Goal: Information Seeking & Learning: Learn about a topic

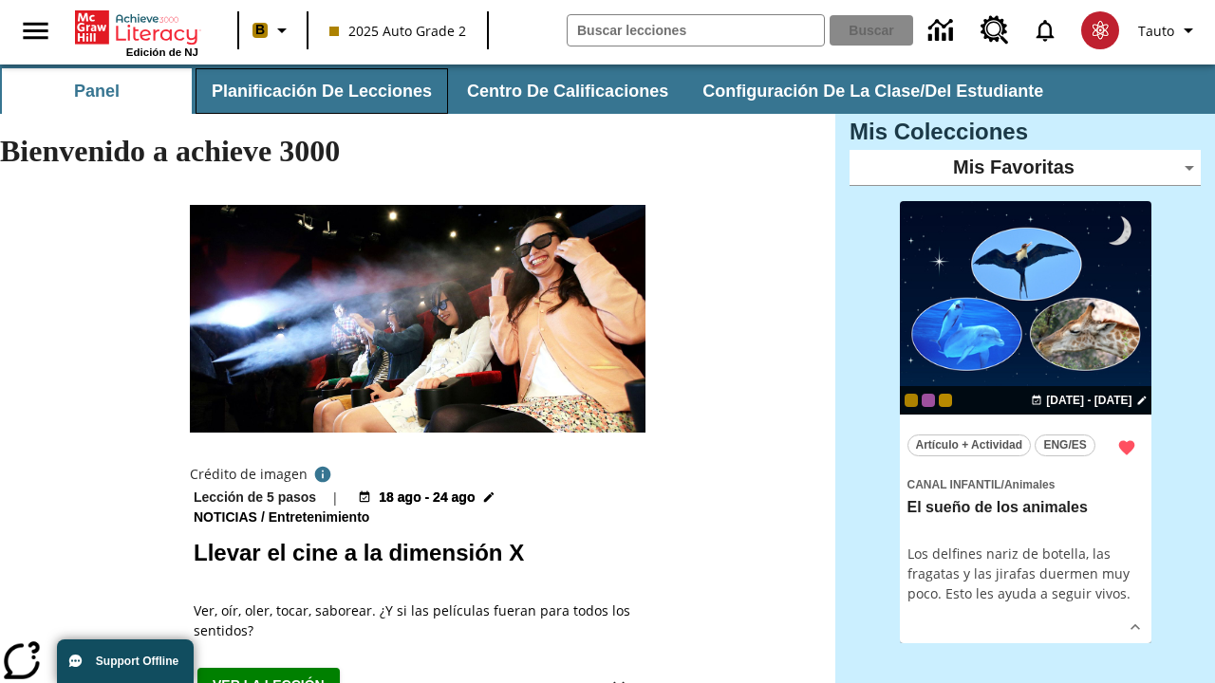
click at [318, 91] on button "Planificación de lecciones" at bounding box center [321, 91] width 252 height 46
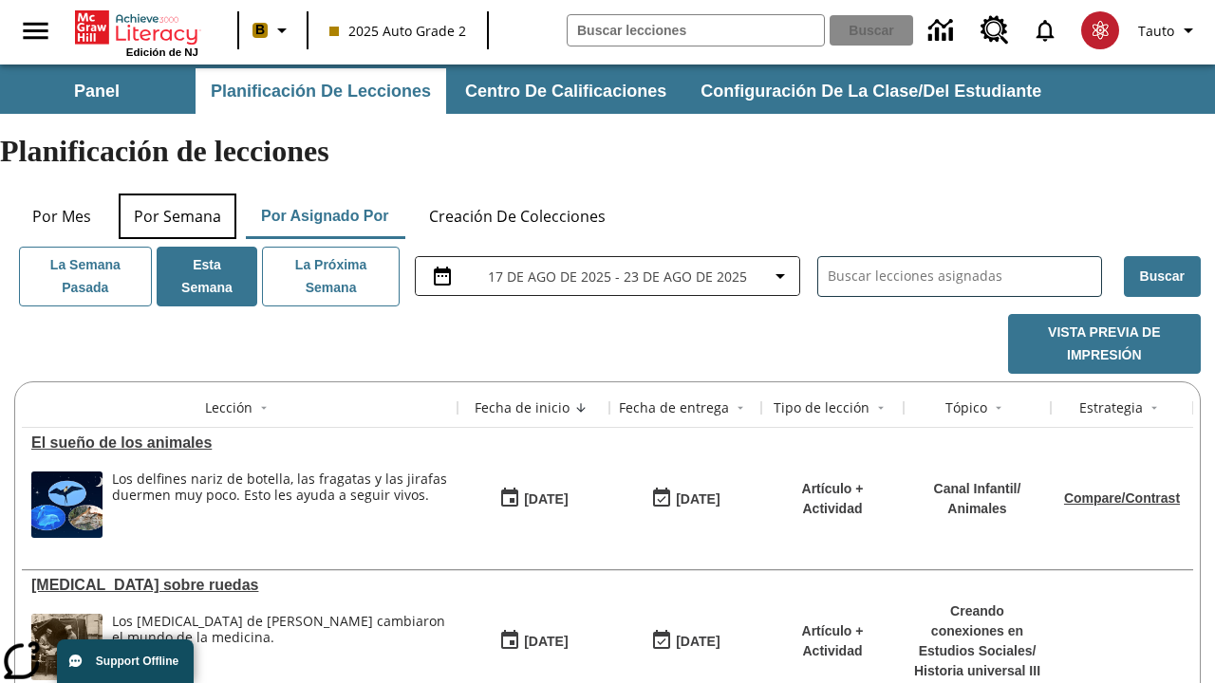
click at [177, 194] on button "Por semana" at bounding box center [178, 217] width 118 height 46
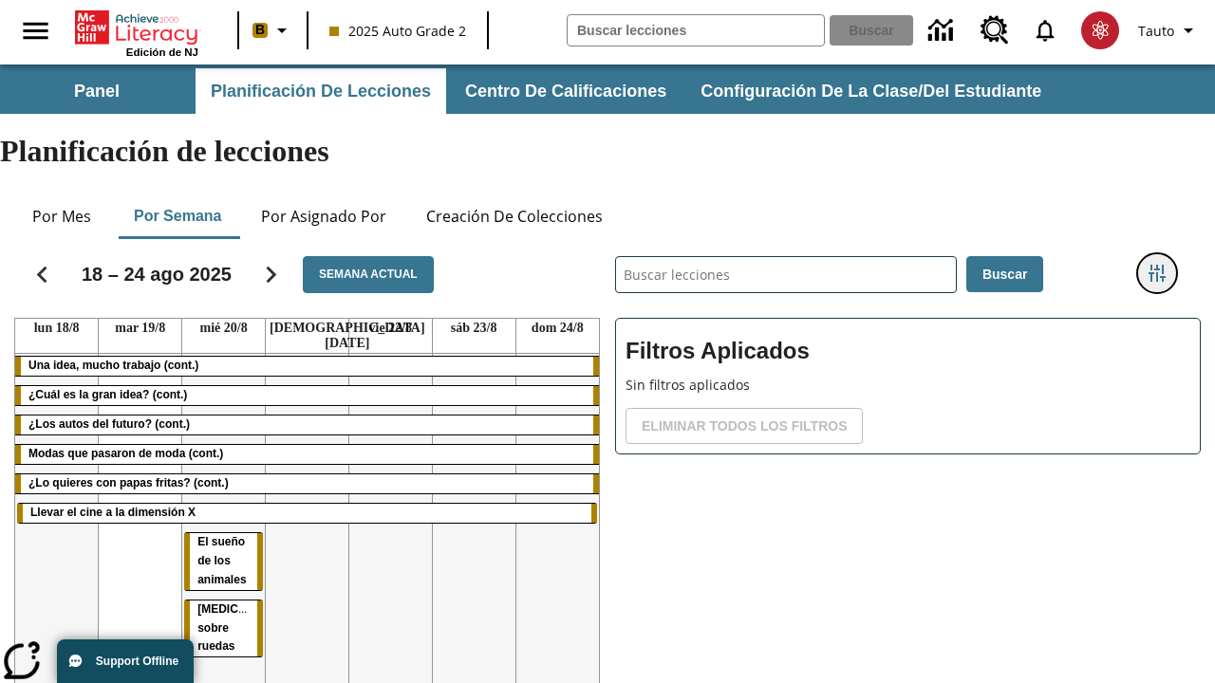
click at [1156, 265] on icon "Menú lateral de filtros" at bounding box center [1156, 273] width 17 height 17
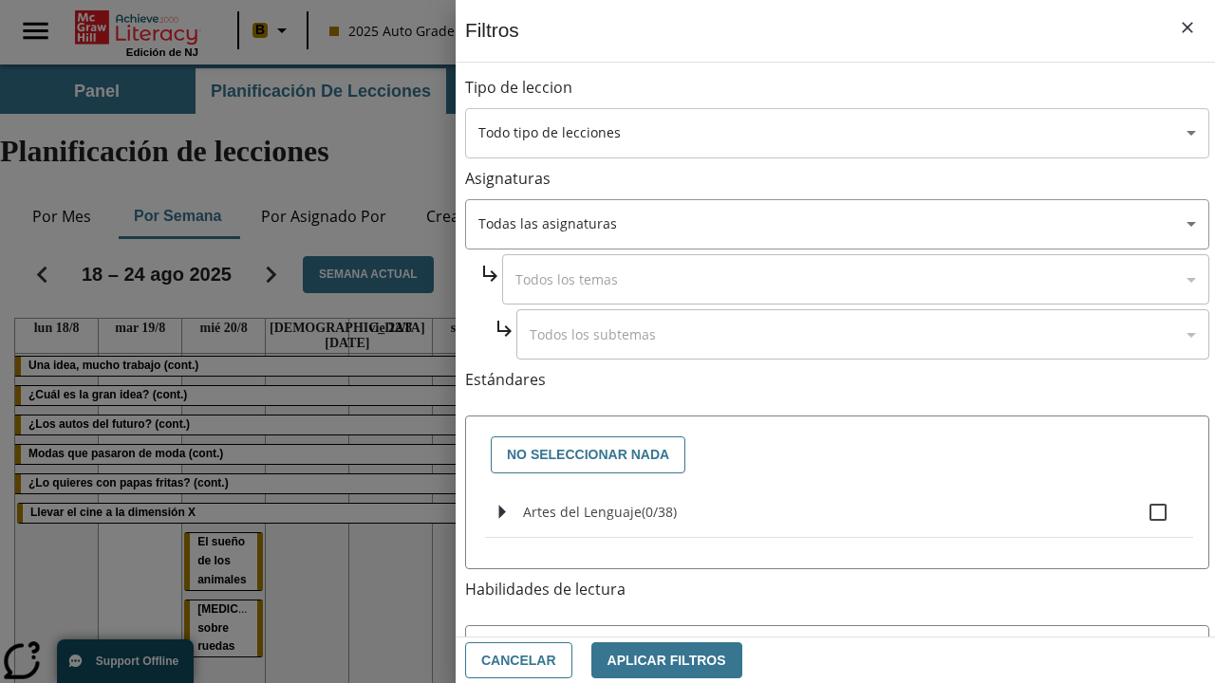
click at [837, 133] on body "[MEDICAL_DATA] al contenido principal Edición de NJ B 2025 Auto Grade 2 Buscar …" at bounding box center [607, 470] width 1215 height 811
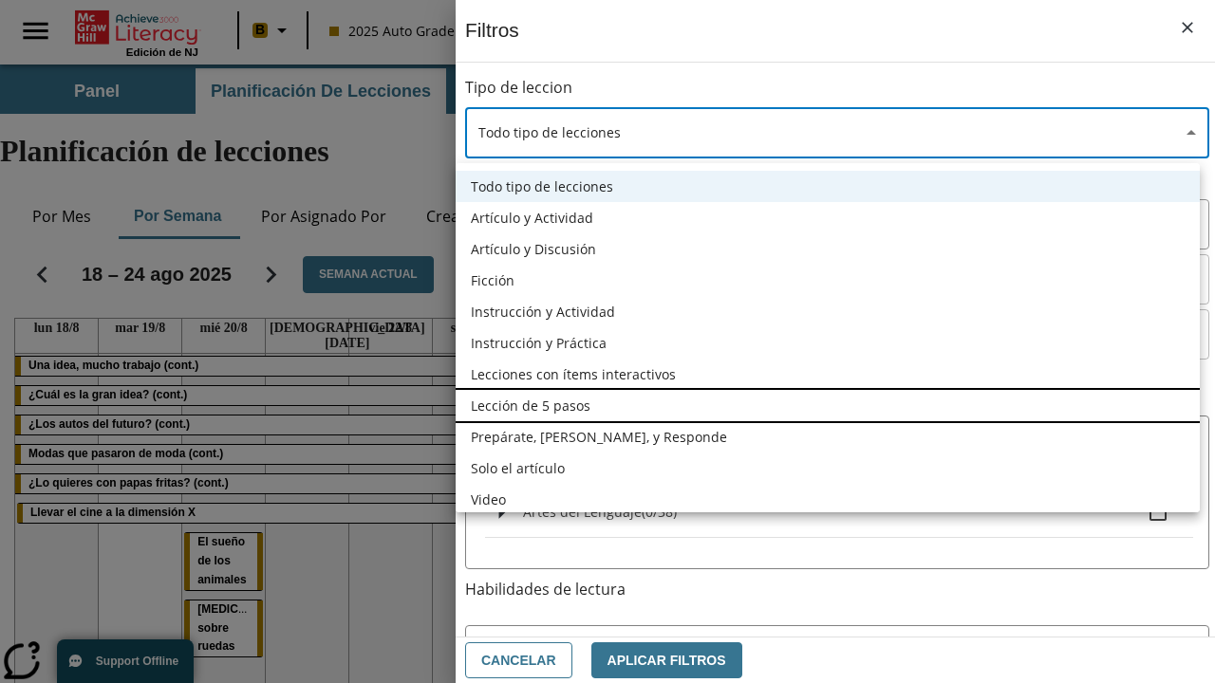
click at [828, 405] on li "Lección de 5 pasos" at bounding box center [828, 405] width 744 height 31
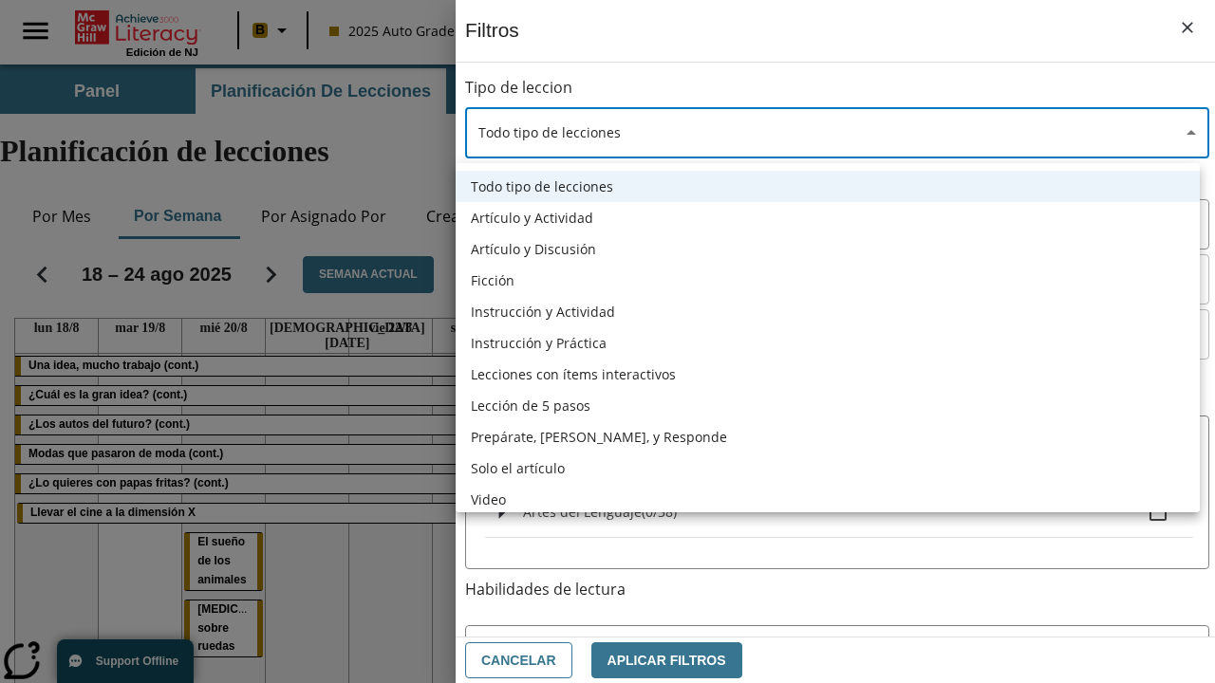
type input "1"
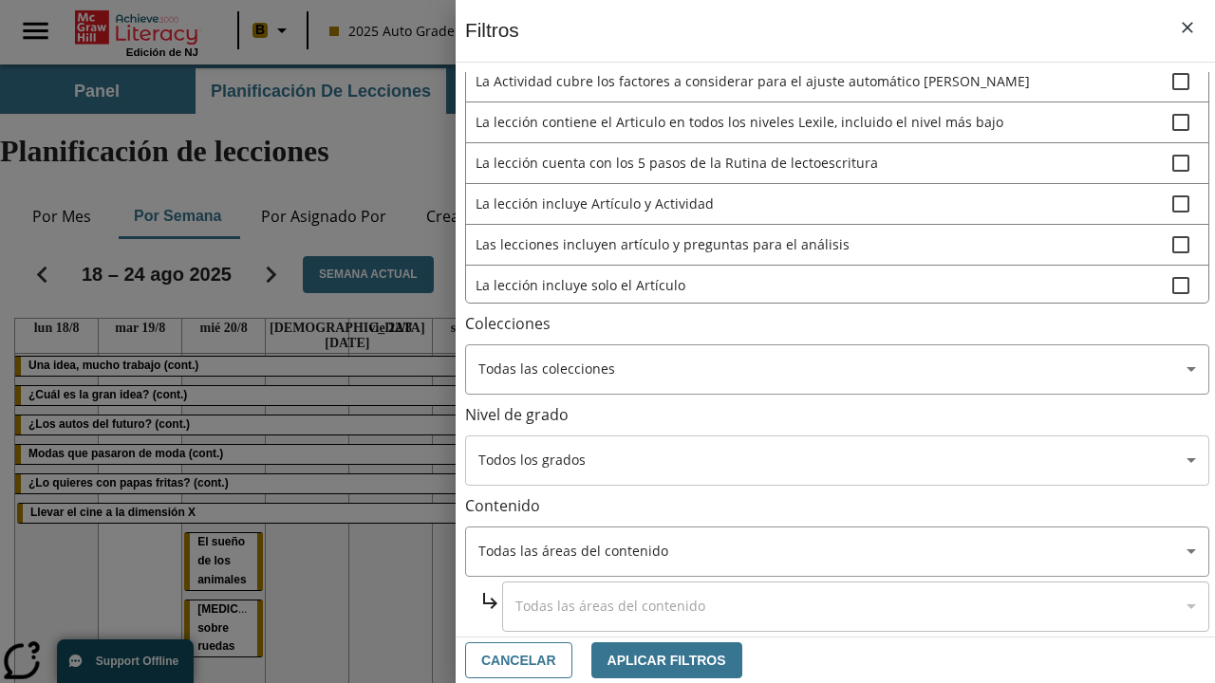
click at [837, 611] on body "[MEDICAL_DATA] al contenido principal Edición de NJ B 2025 Auto Grade 2 Buscar …" at bounding box center [607, 470] width 1215 height 811
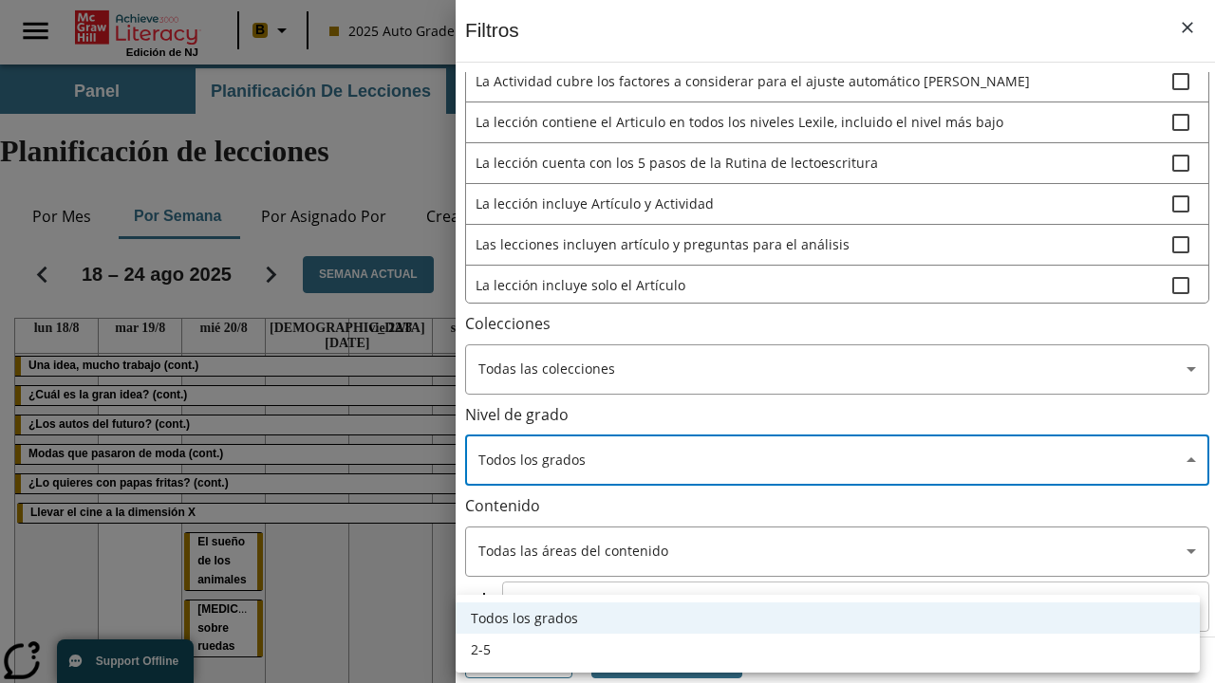
scroll to position [738, 0]
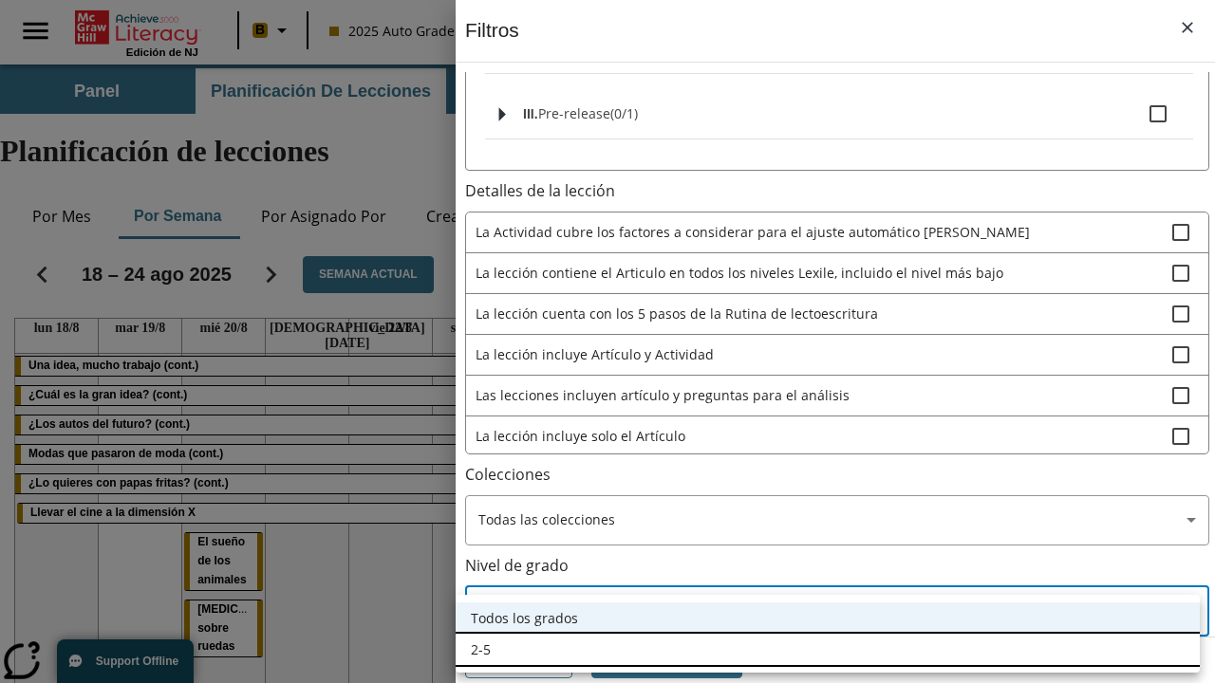
click at [828, 649] on li "2-5" at bounding box center [828, 649] width 744 height 31
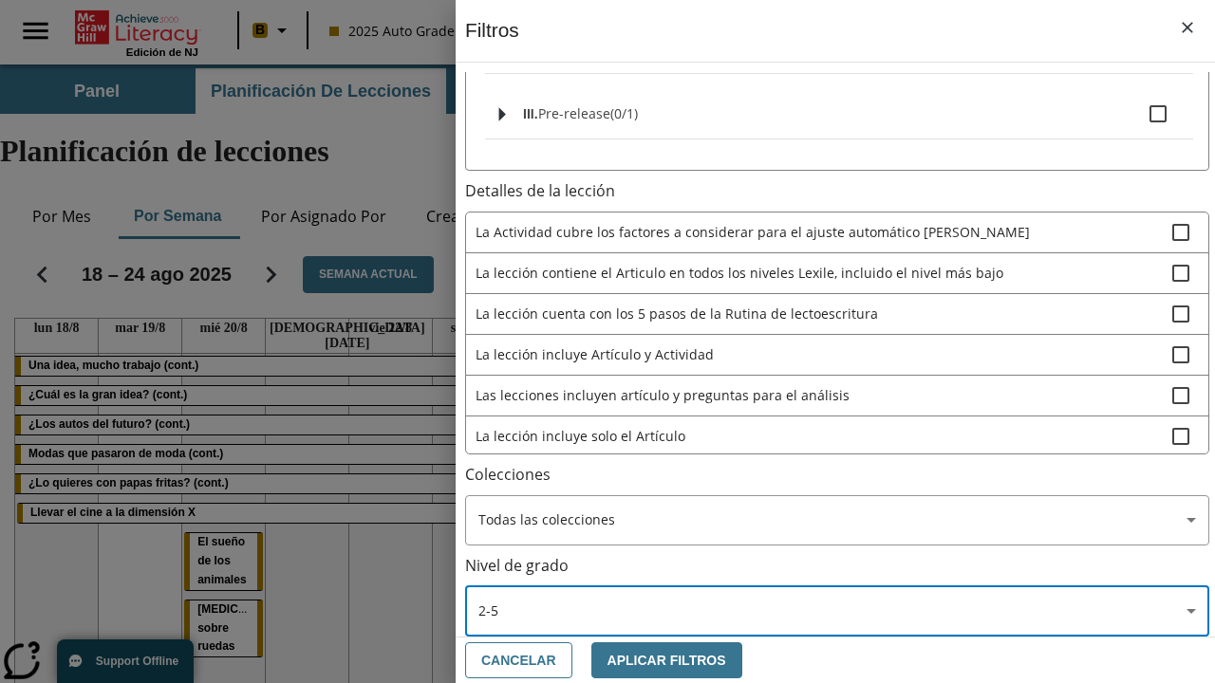
type input "1"
click at [837, 467] on span "La lección incluye video" at bounding box center [823, 477] width 697 height 20
checkbox input "true"
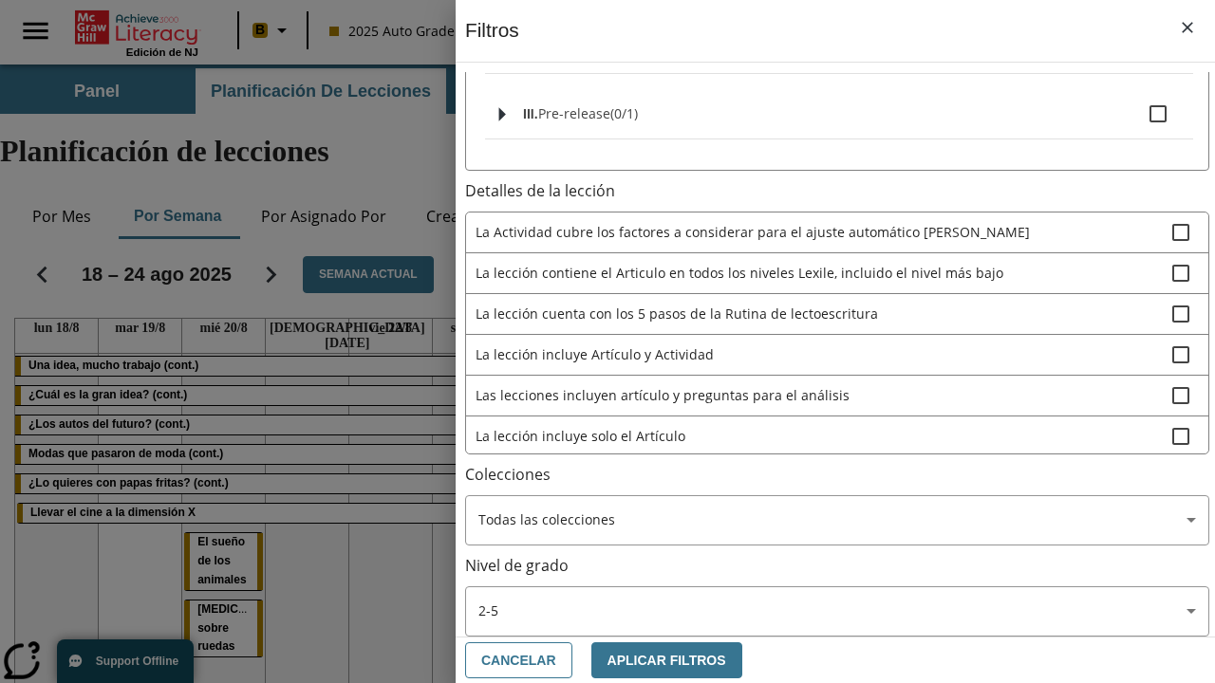
scroll to position [145, 0]
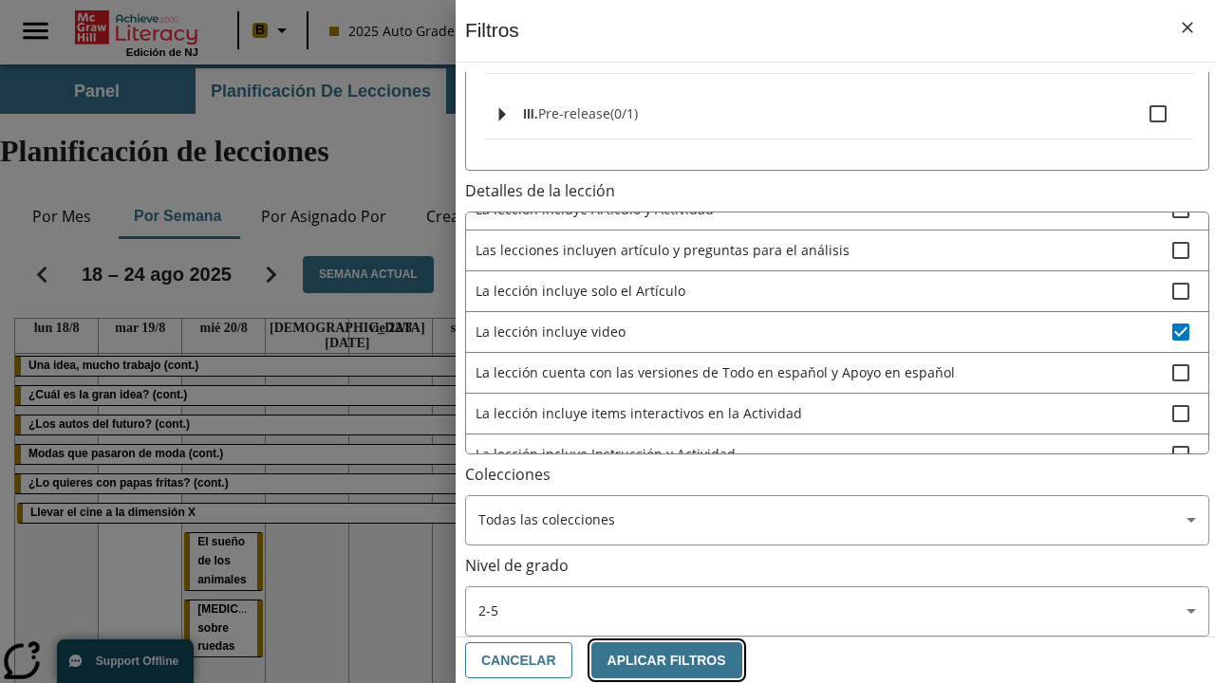
click at [656, 660] on button "Aplicar Filtros" at bounding box center [666, 660] width 151 height 37
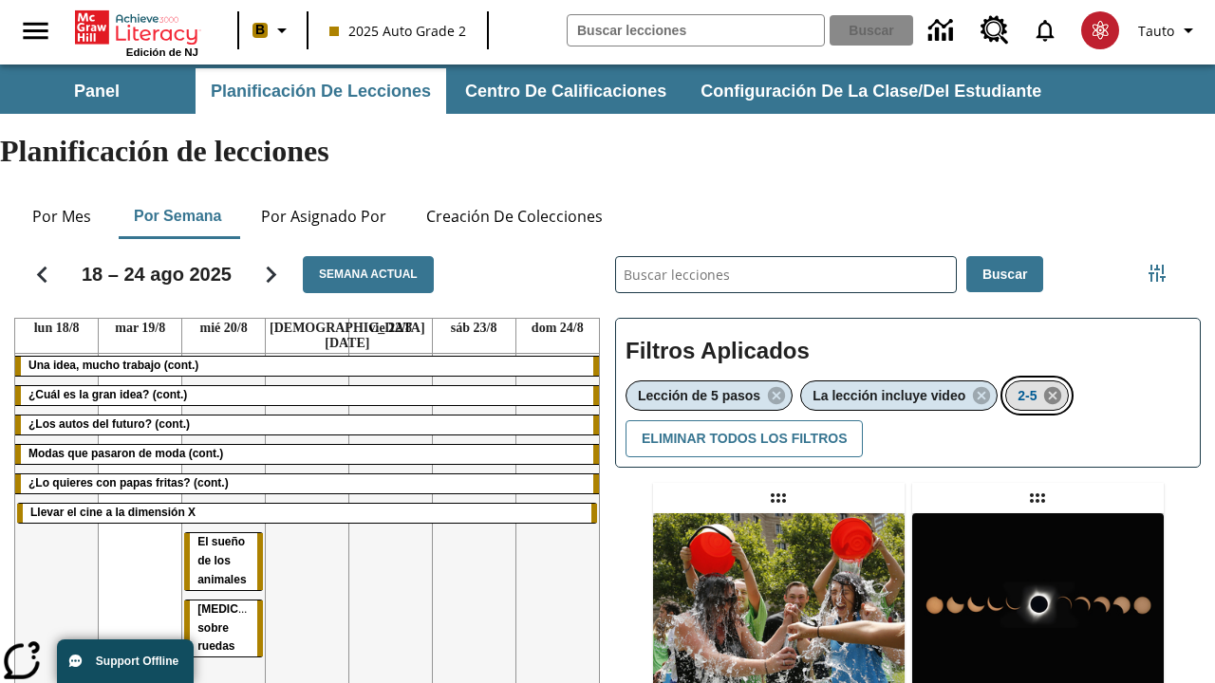
click at [1055, 385] on icon "Eliminar 2-5 el ítem seleccionado del filtro" at bounding box center [1052, 395] width 21 height 21
click at [1156, 265] on icon "Menú lateral de filtros" at bounding box center [1156, 273] width 17 height 17
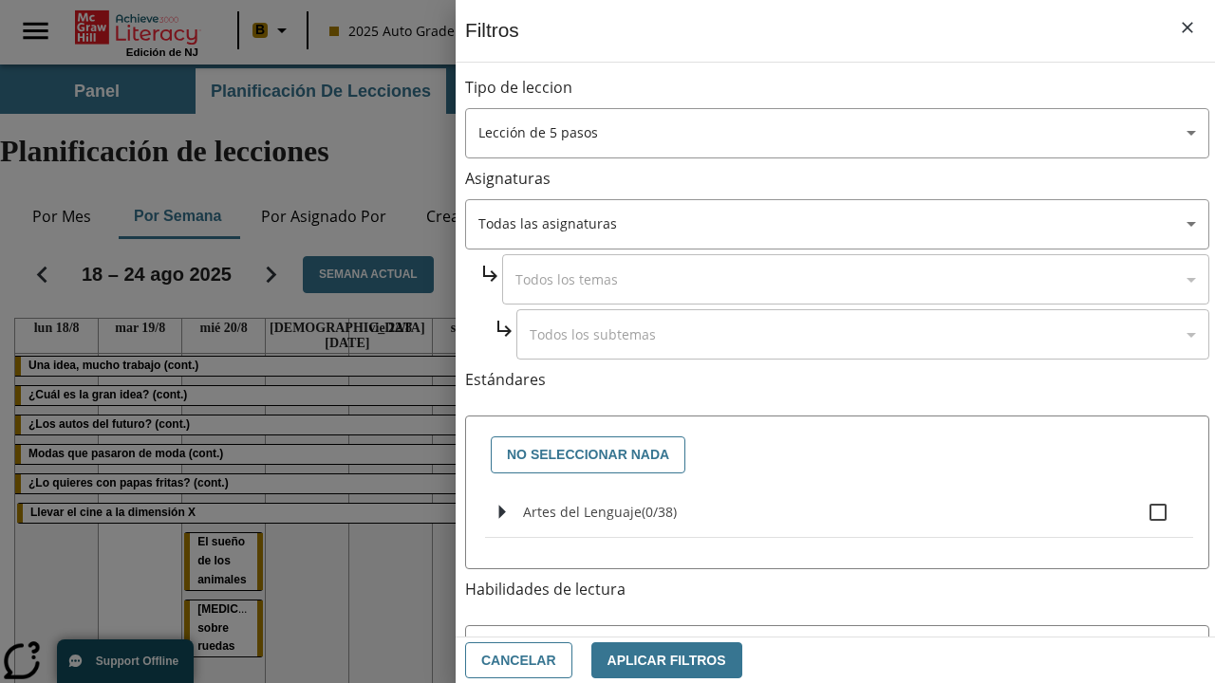
click at [642, 512] on span "Artes del Lenguaje" at bounding box center [659, 512] width 35 height 18
click at [1138, 512] on input "Artes del Lenguaje ( 0 / 38 )" at bounding box center [1158, 513] width 40 height 40
checkbox input "true"
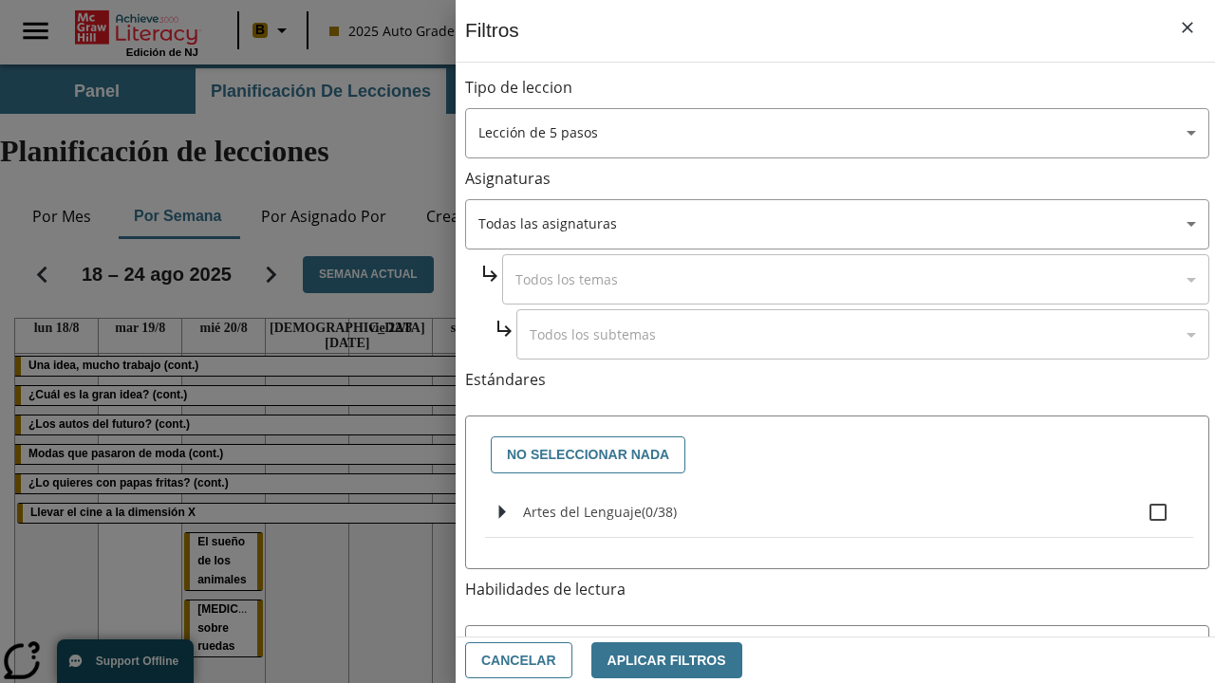
checkbox input "true"
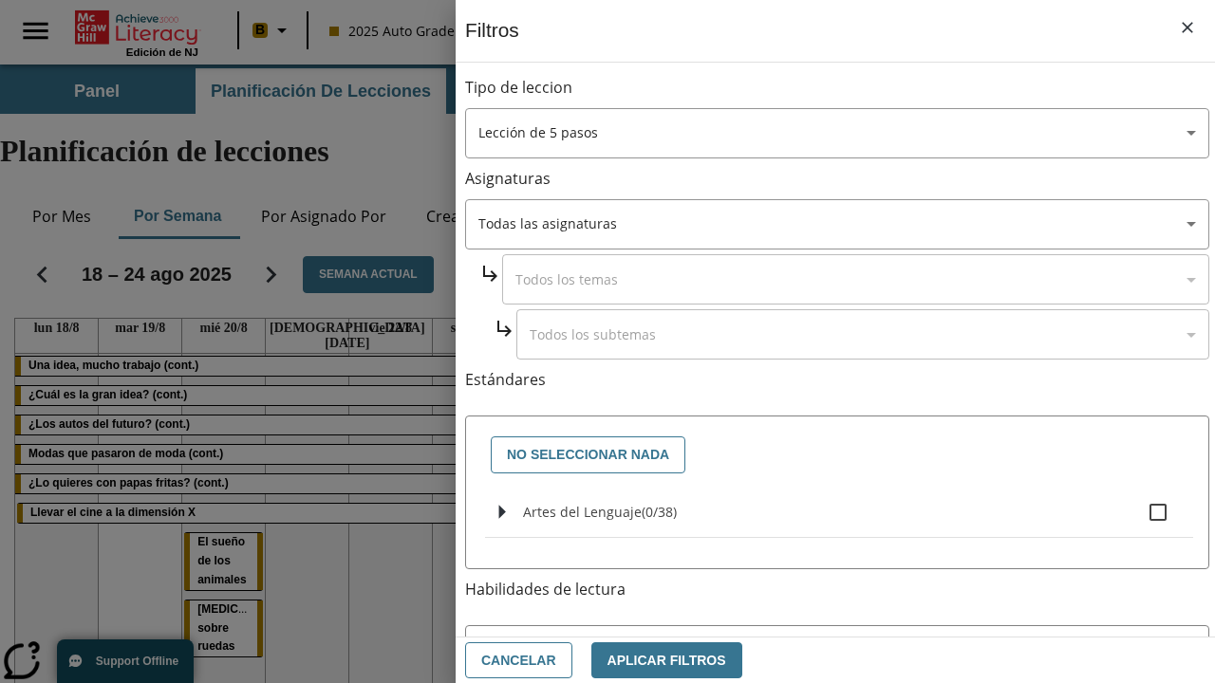
checkbox input "true"
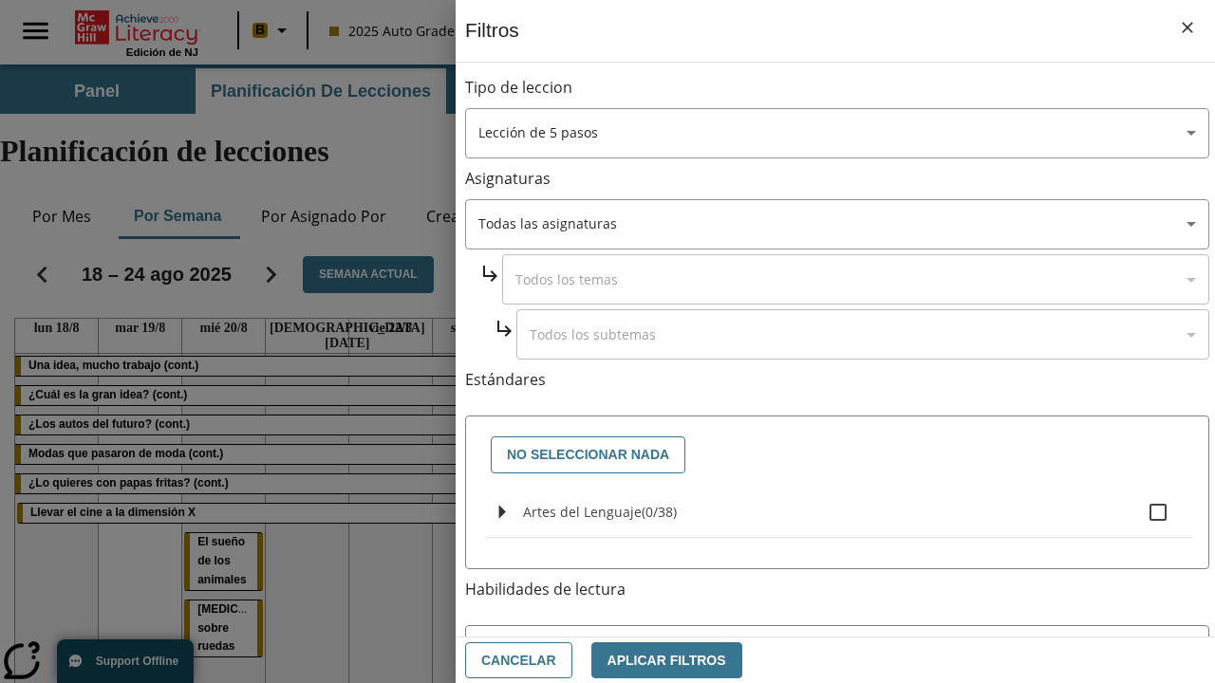
checkbox input "true"
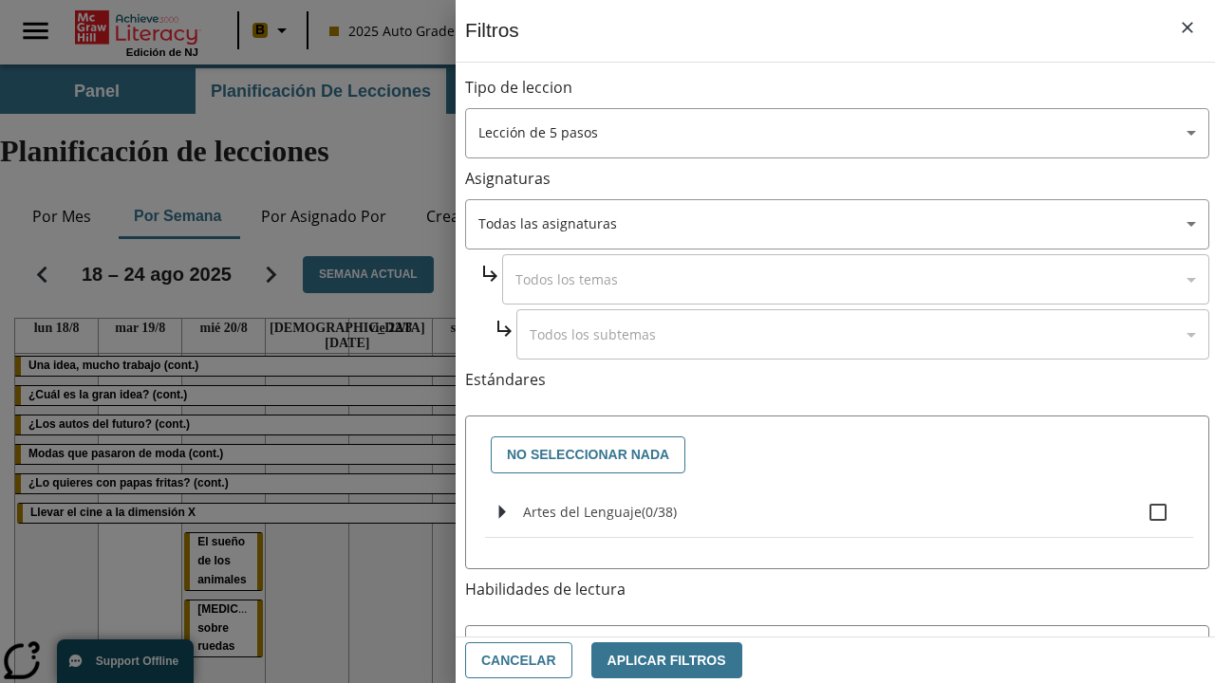
checkbox input "true"
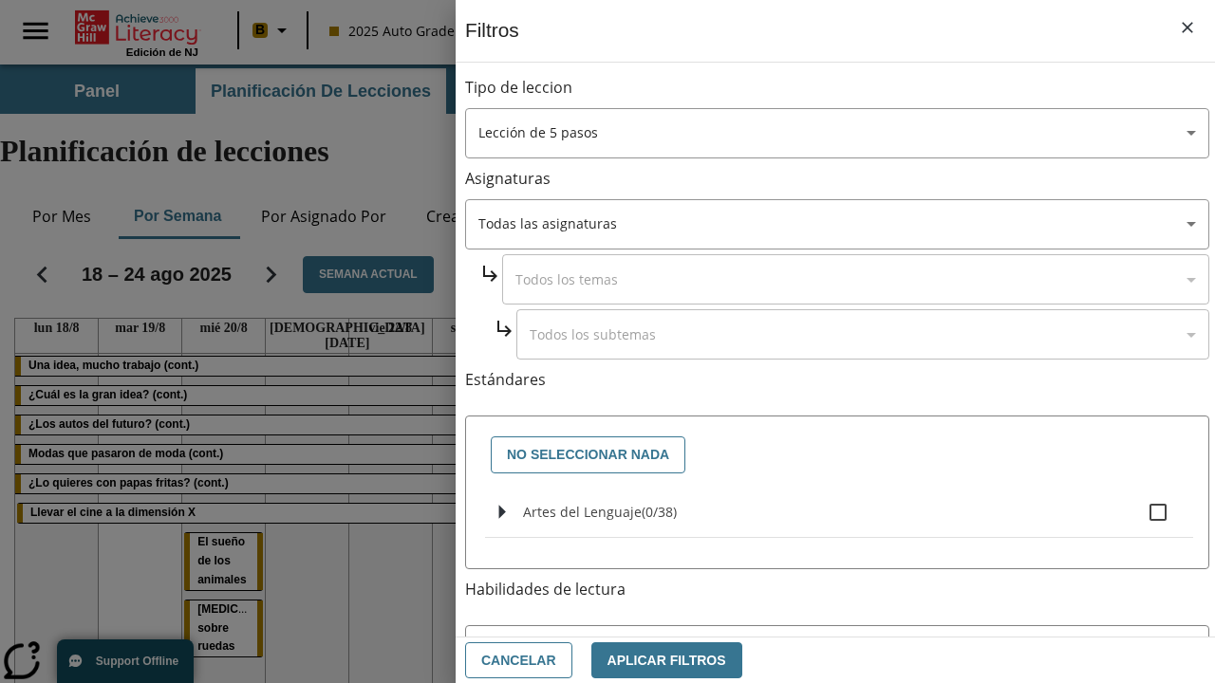
checkbox input "true"
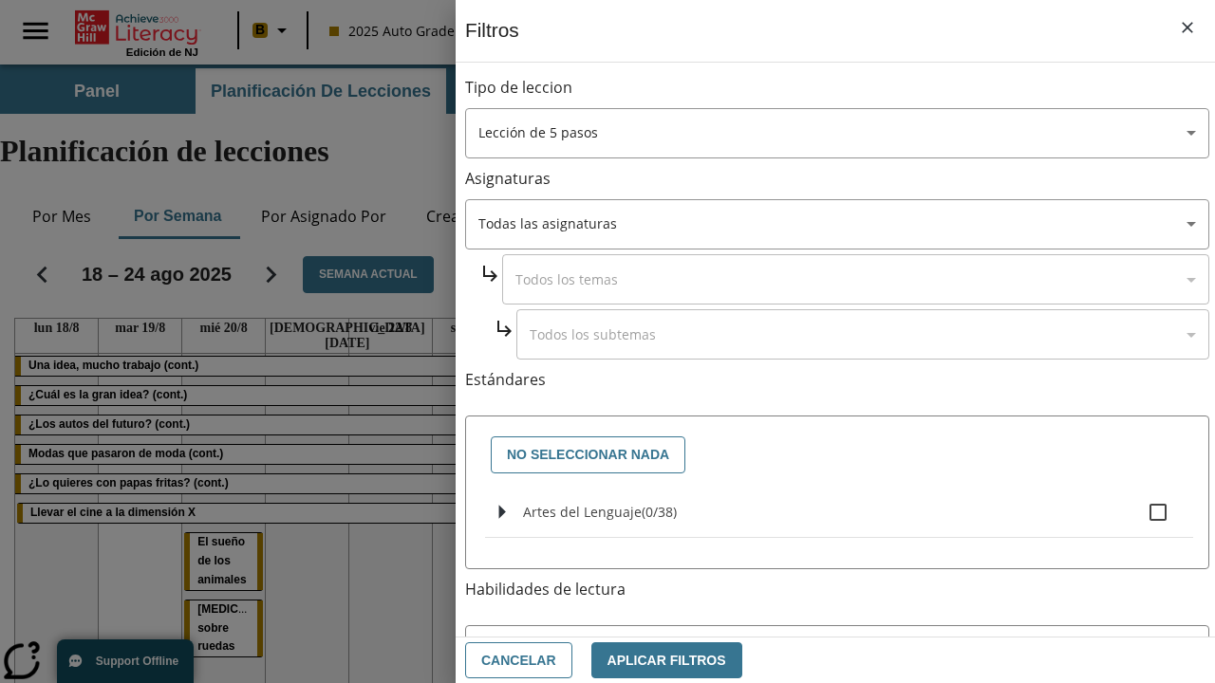
checkbox input "true"
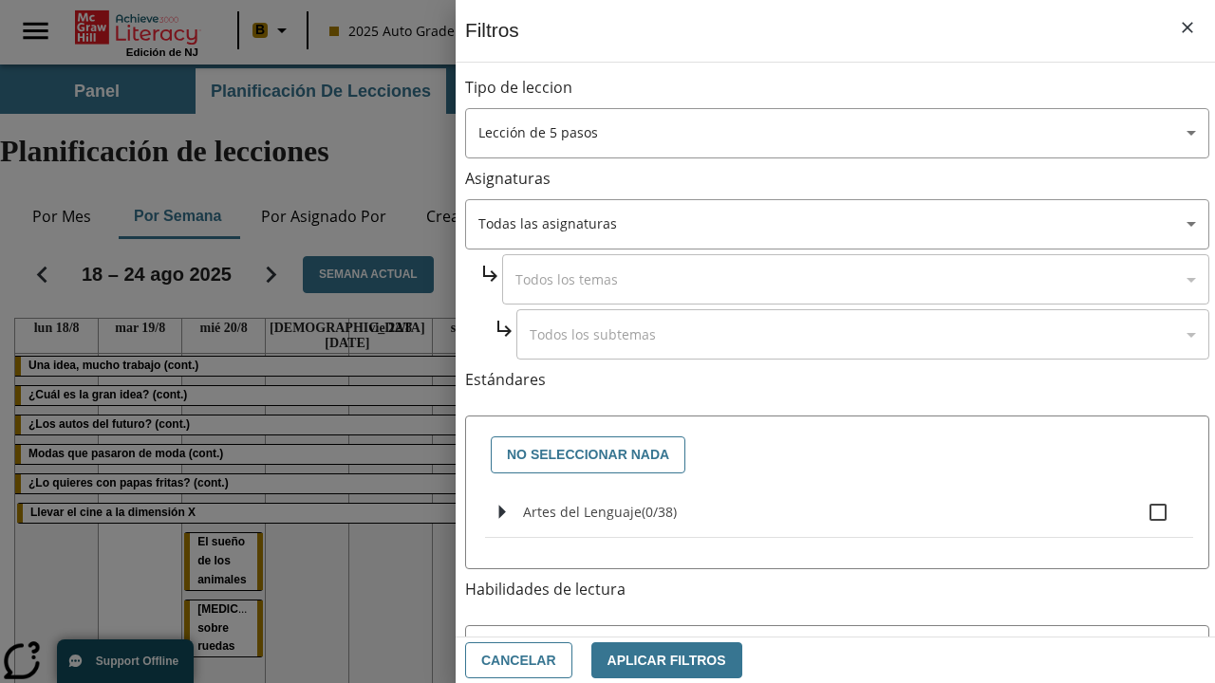
checkbox input "true"
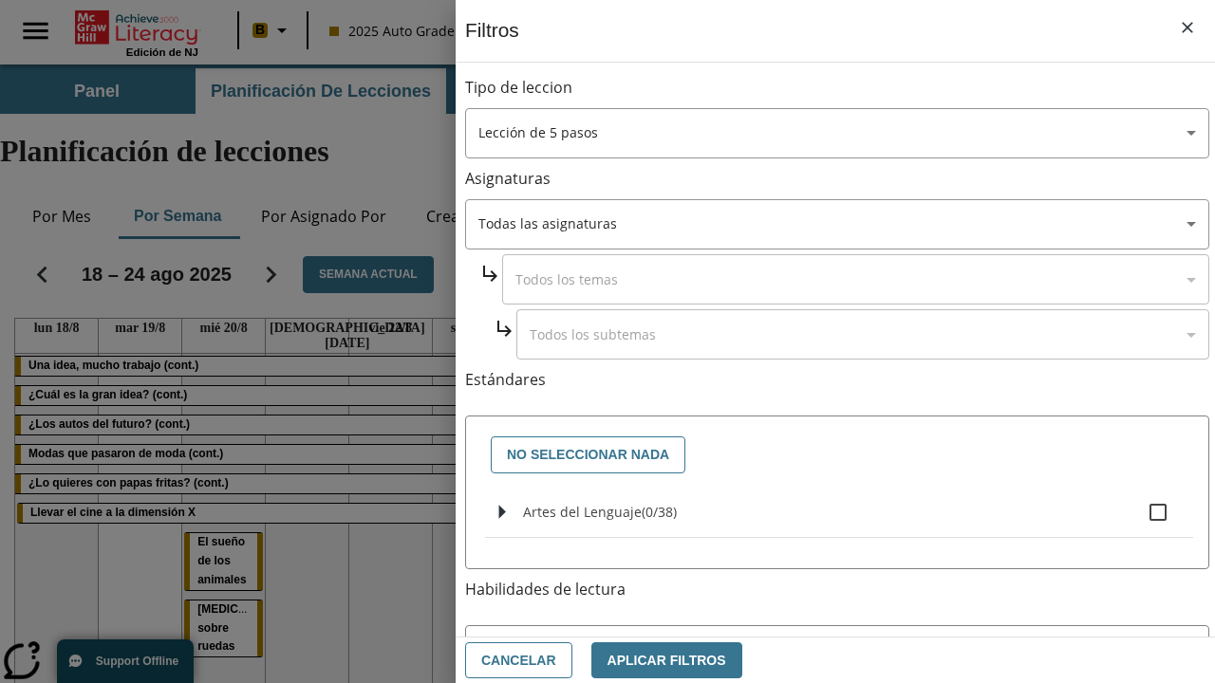
checkbox input "true"
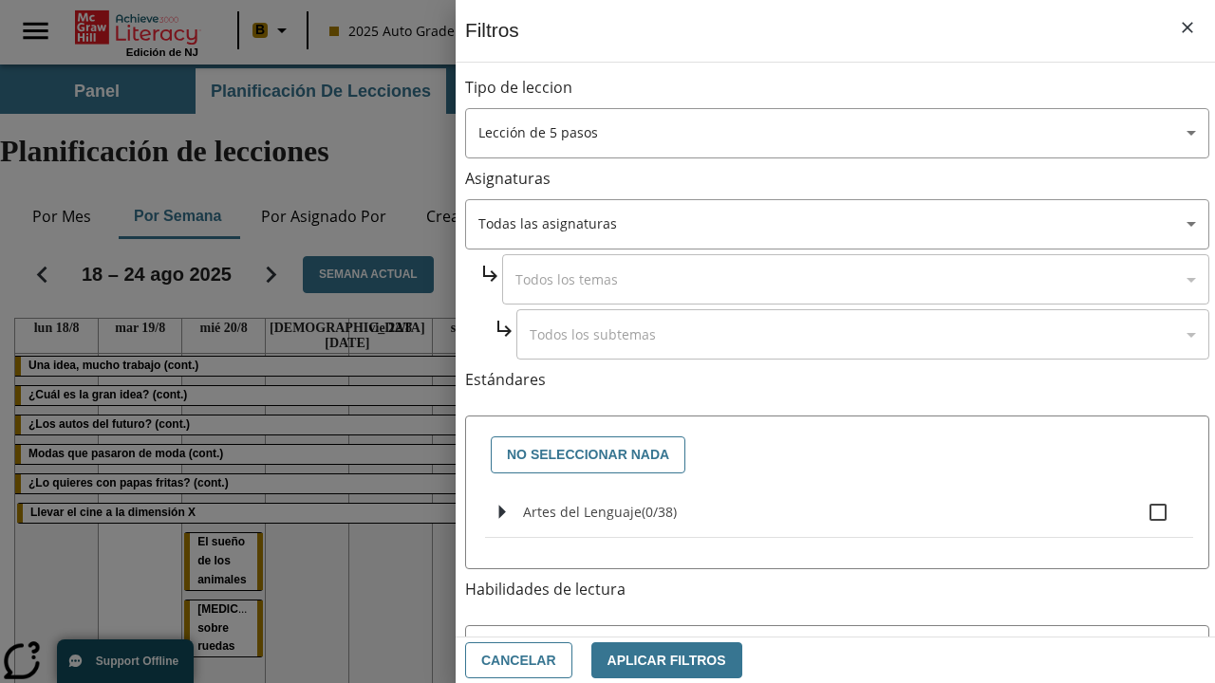
checkbox input "true"
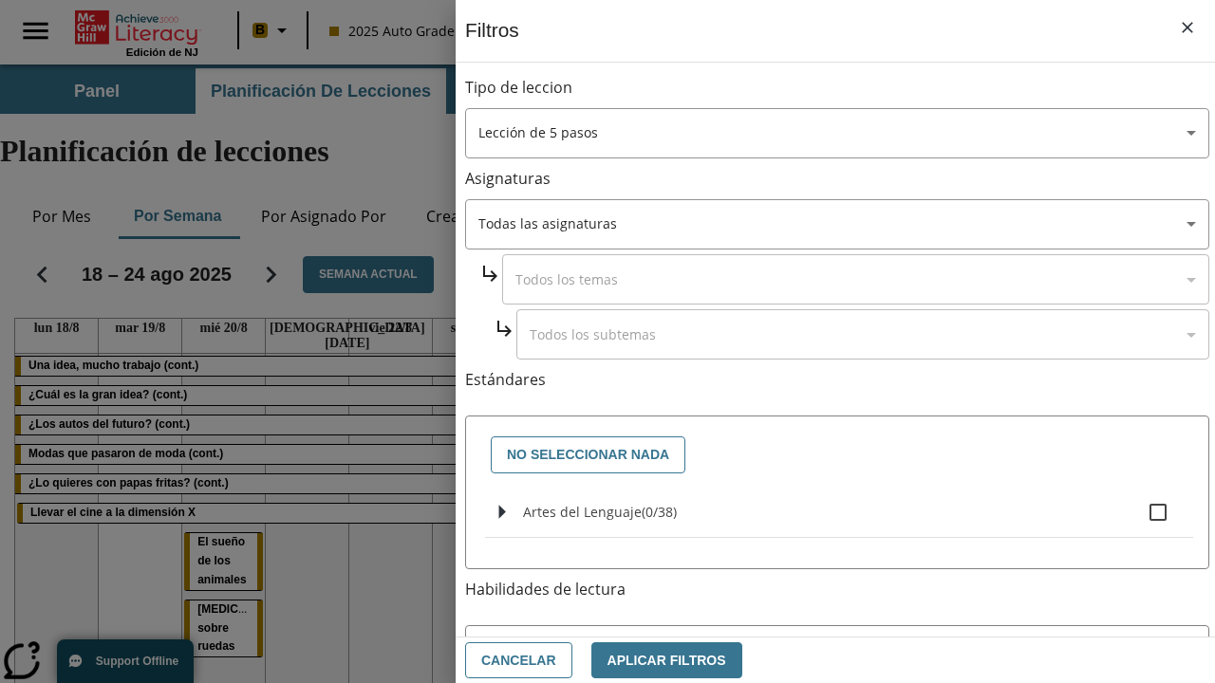
checkbox input "true"
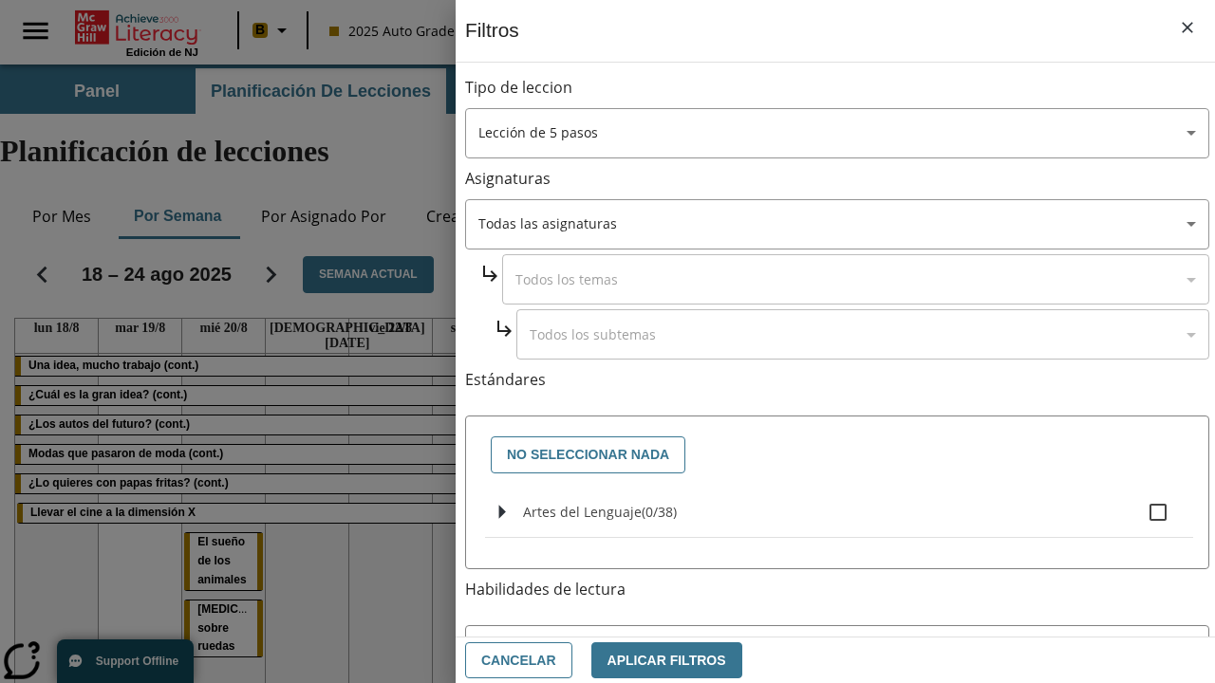
checkbox input "true"
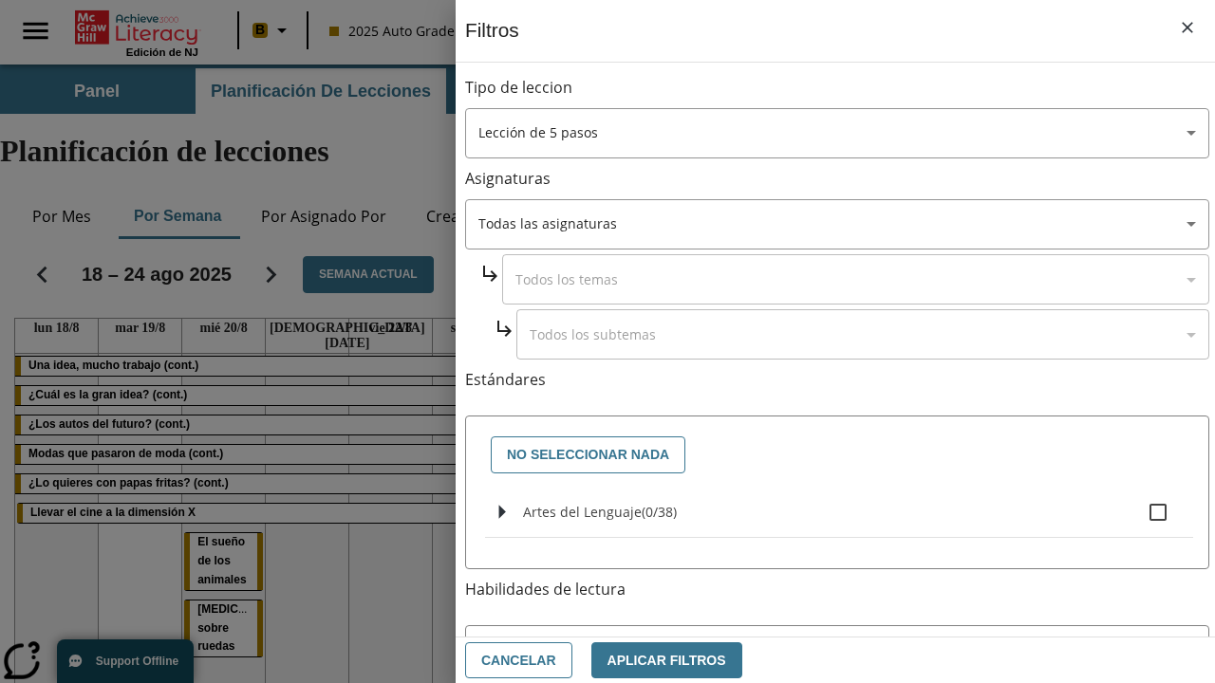
checkbox input "true"
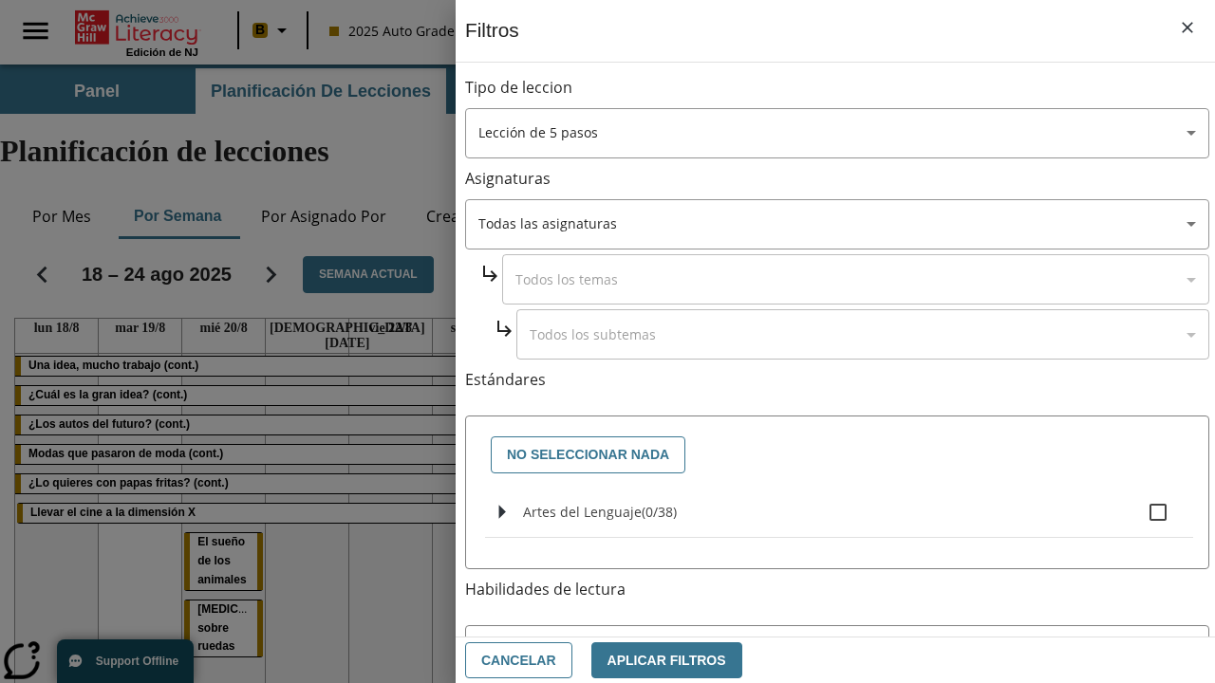
checkbox input "true"
click at [656, 660] on button "Aplicar Filtros" at bounding box center [666, 660] width 151 height 37
